Goal: Task Accomplishment & Management: Manage account settings

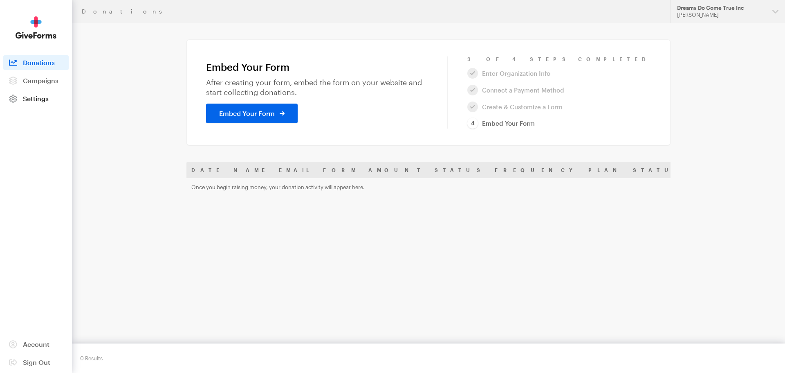
click at [36, 98] on span "Settings" at bounding box center [36, 98] width 26 height 8
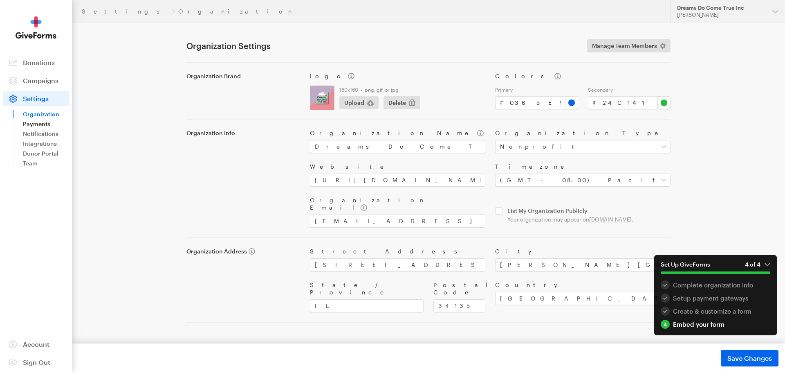
click at [36, 124] on link "Payments" at bounding box center [46, 124] width 46 height 10
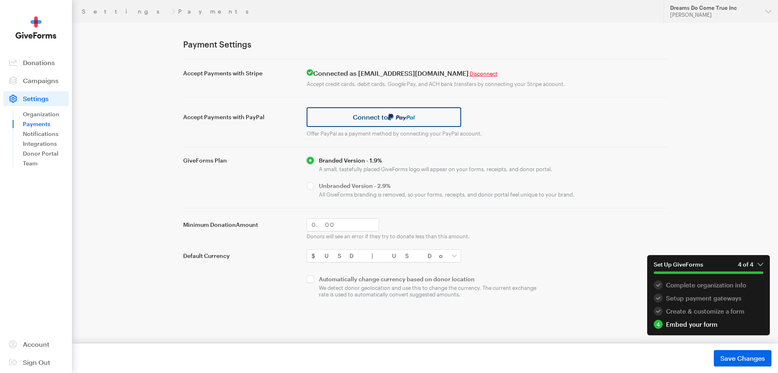
click at [371, 117] on link "Connect to" at bounding box center [384, 117] width 155 height 20
